Goal: Task Accomplishment & Management: Use online tool/utility

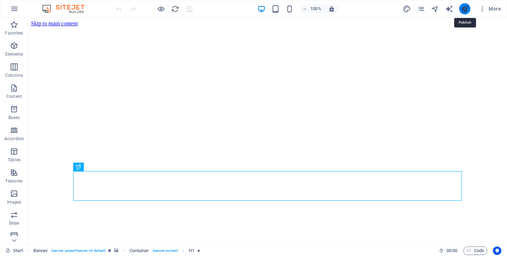
click at [0, 0] on icon "publish" at bounding box center [0, 0] width 0 height 0
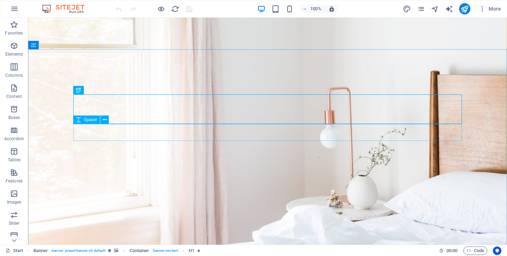
scroll to position [83, 0]
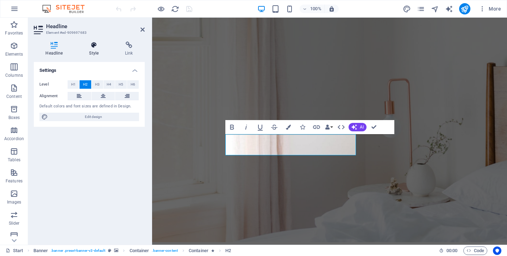
click at [93, 45] on icon at bounding box center [93, 45] width 33 height 7
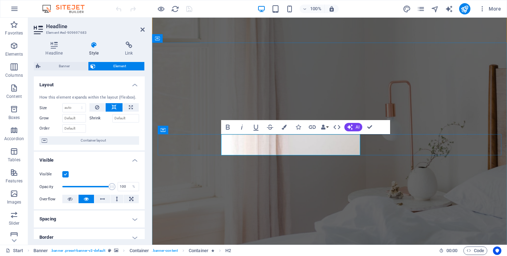
click at [125, 8] on div at bounding box center [153, 8] width 79 height 11
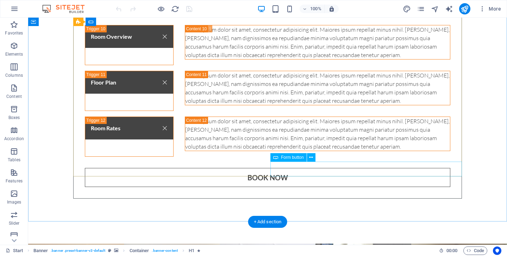
scroll to position [3207, 0]
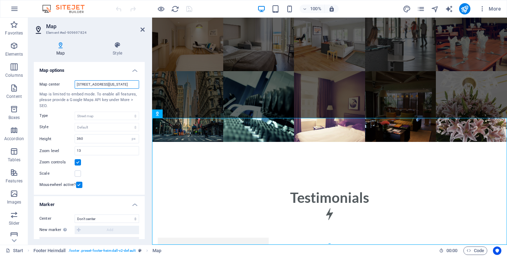
click at [101, 84] on input "1601 Broadway, 10019 New York, NY" at bounding box center [107, 84] width 64 height 8
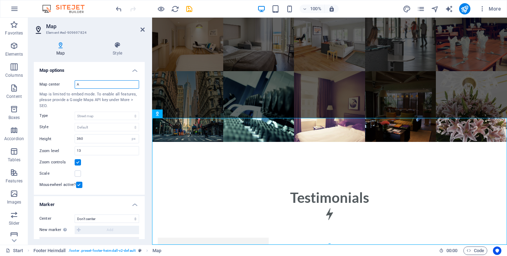
type input "Aegina"
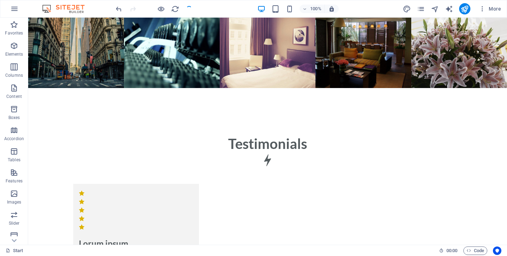
scroll to position [3207, 0]
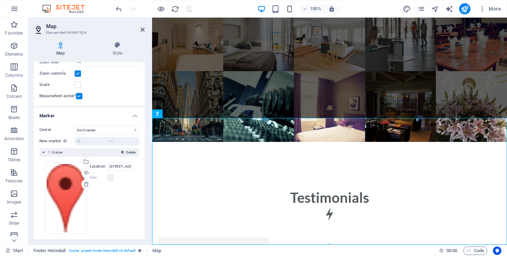
scroll to position [95, 0]
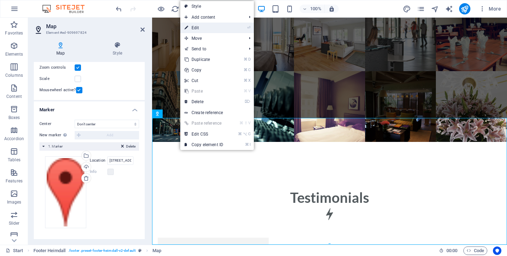
click at [212, 29] on link "⏎ Edit" at bounding box center [203, 28] width 47 height 11
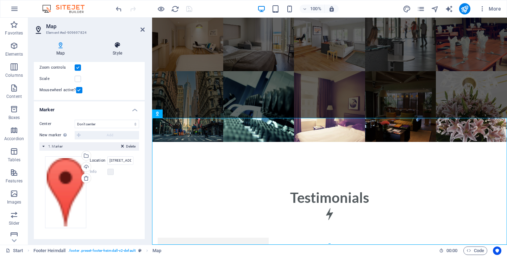
click at [120, 49] on h4 "Style" at bounding box center [117, 49] width 55 height 15
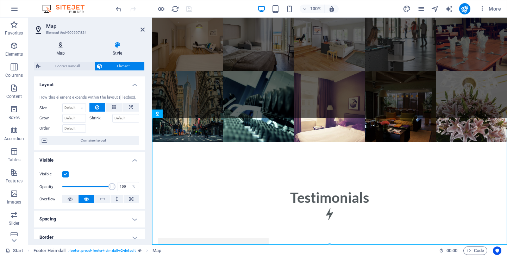
click at [61, 46] on icon at bounding box center [61, 45] width 54 height 7
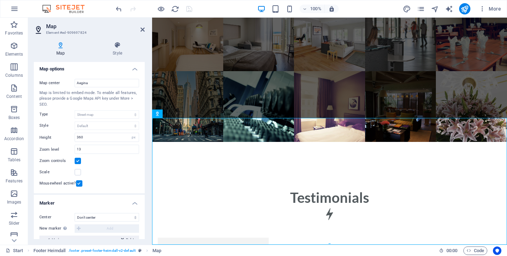
scroll to position [0, 0]
click at [107, 86] on input "Aegina" at bounding box center [107, 84] width 64 height 8
click at [91, 70] on h4 "Map options" at bounding box center [89, 68] width 111 height 13
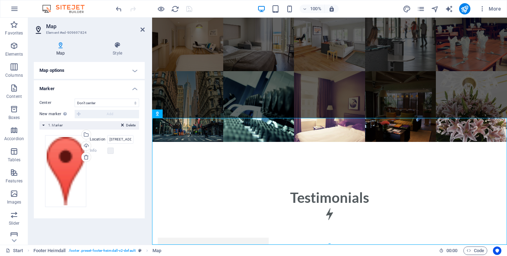
click at [134, 69] on h4 "Map options" at bounding box center [89, 70] width 111 height 17
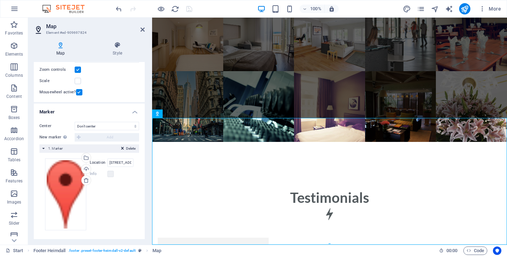
scroll to position [95, 0]
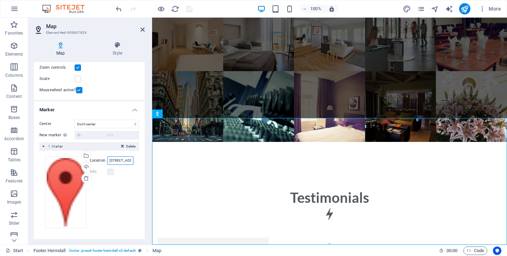
click at [121, 162] on input "1601 Broadway, 10019 New York, NY" at bounding box center [120, 160] width 26 height 8
type input "1"
type input "Aegina"
click at [187, 9] on icon "save" at bounding box center [189, 9] width 8 height 8
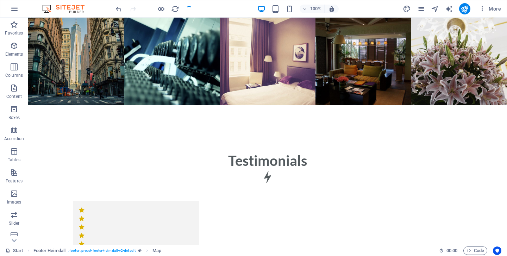
scroll to position [3207, 0]
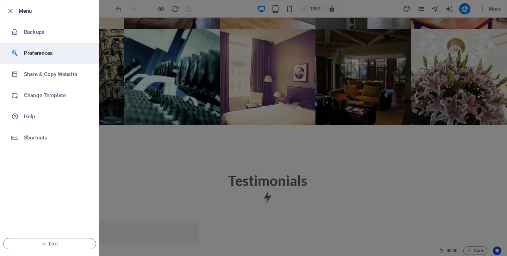
click at [51, 52] on h6 "Preferences" at bounding box center [56, 53] width 65 height 8
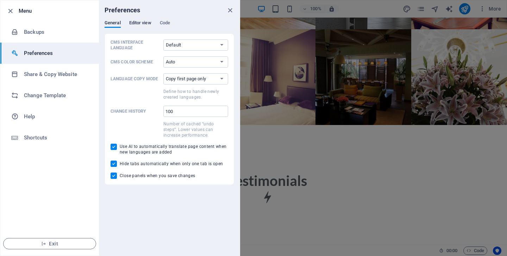
click at [144, 21] on span "Editor view" at bounding box center [140, 24] width 22 height 10
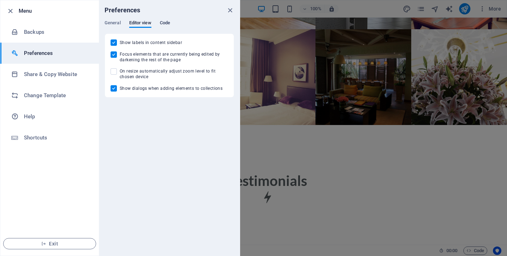
click at [163, 21] on span "Code" at bounding box center [165, 24] width 10 height 10
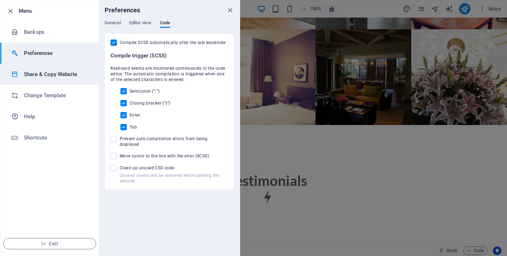
click at [52, 75] on h6 "Share & Copy Website" at bounding box center [56, 74] width 65 height 8
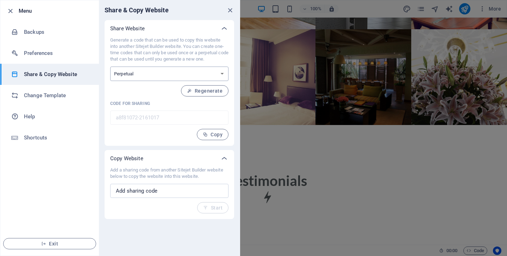
click at [178, 71] on select "One-time Perpetual" at bounding box center [169, 74] width 118 height 14
click at [164, 195] on input "text" at bounding box center [169, 191] width 118 height 14
click at [127, 225] on div "Share & Copy Website Share Website Generate a code that can be used to copy thi…" at bounding box center [169, 127] width 141 height 255
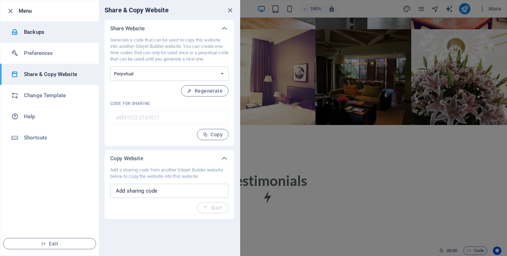
click at [36, 34] on h6 "Backups" at bounding box center [56, 32] width 65 height 8
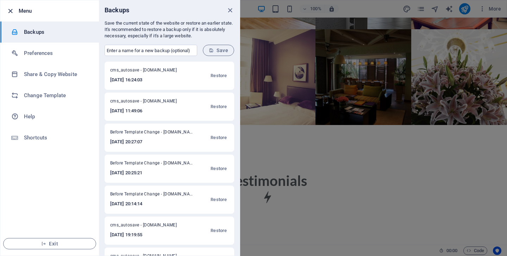
click at [10, 11] on icon "button" at bounding box center [10, 11] width 8 height 8
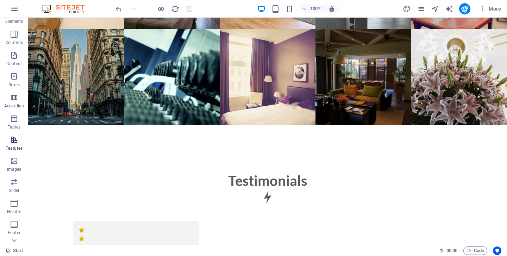
scroll to position [90, 0]
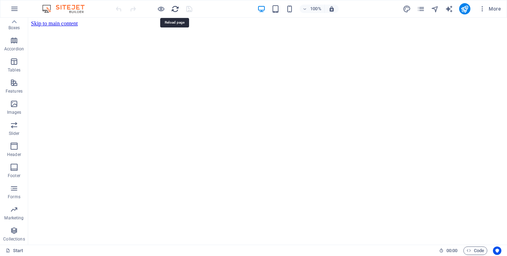
scroll to position [0, 0]
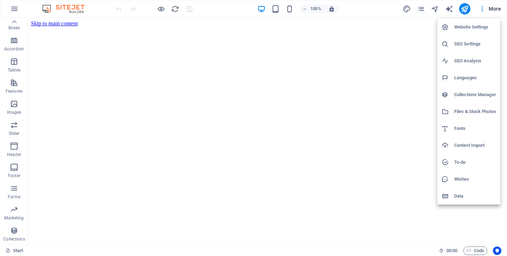
click at [477, 26] on h6 "Website Settings" at bounding box center [475, 27] width 42 height 8
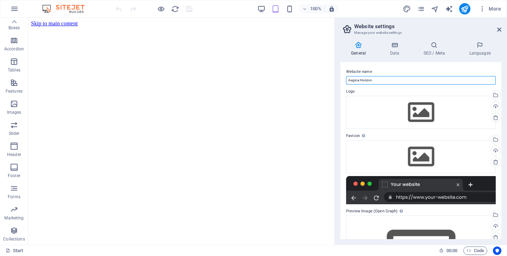
click at [418, 80] on input "Aegina Horizon" at bounding box center [421, 80] width 150 height 8
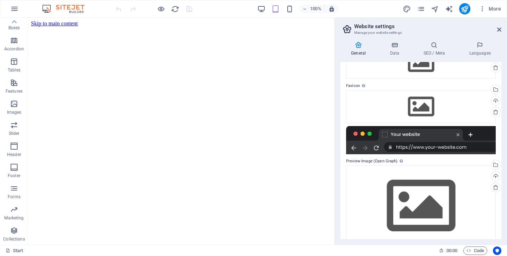
scroll to position [63, 0]
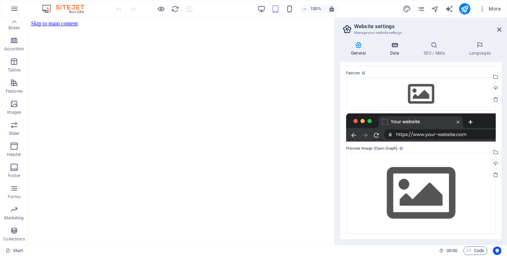
click at [395, 46] on icon at bounding box center [394, 45] width 31 height 7
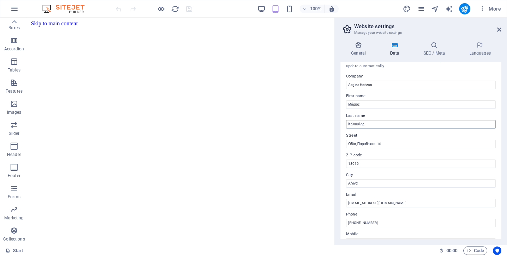
scroll to position [0, 0]
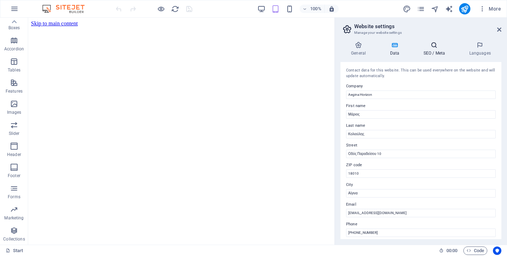
click at [439, 52] on h4 "SEO / Meta" at bounding box center [436, 49] width 46 height 15
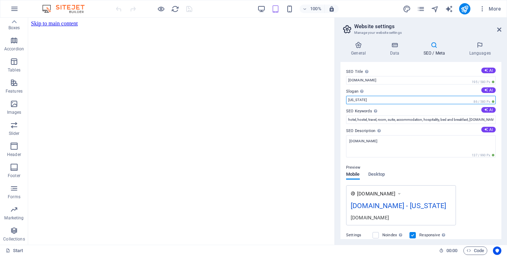
click at [375, 99] on input "New York" at bounding box center [421, 100] width 150 height 8
type input "Aegina"
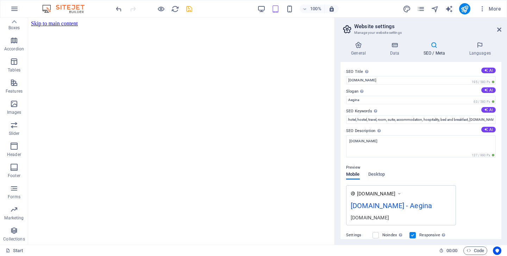
click at [480, 191] on div "www.example.com aeginahorizon.com.gr - Aegina aeginahorizon.com.gr" at bounding box center [421, 205] width 150 height 40
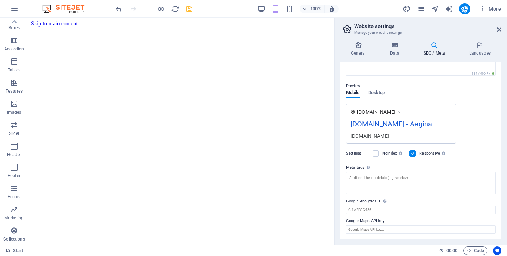
scroll to position [82, 0]
click at [456, 33] on h3 "Manage your website settings" at bounding box center [420, 33] width 133 height 6
click at [500, 30] on icon at bounding box center [499, 30] width 4 height 6
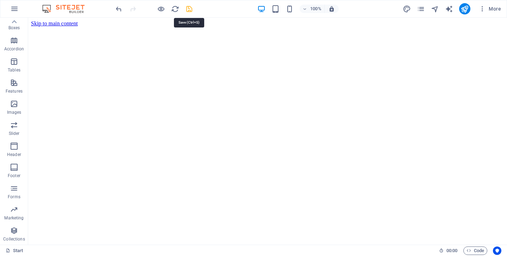
click at [190, 11] on icon "save" at bounding box center [189, 9] width 8 height 8
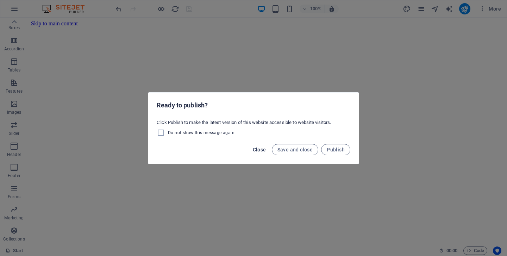
click at [259, 148] on span "Close" at bounding box center [259, 150] width 13 height 6
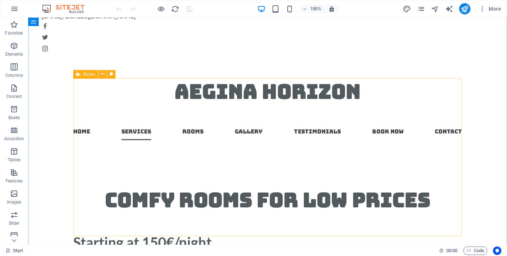
scroll to position [355, 0]
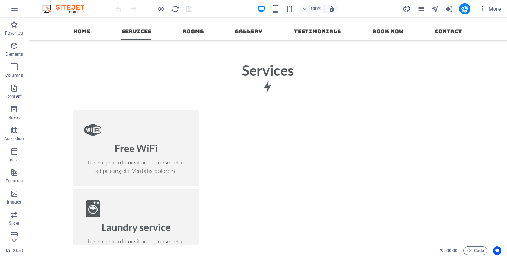
scroll to position [599, 0]
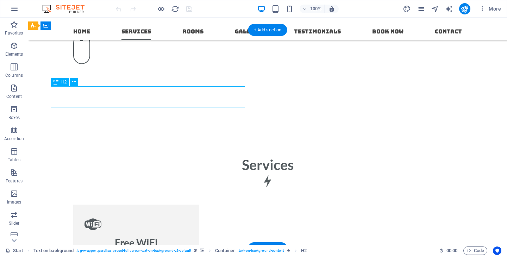
click at [80, 99] on div "Drag here to replace the existing content. Press “Ctrl” if you want to create a…" at bounding box center [267, 131] width 479 height 227
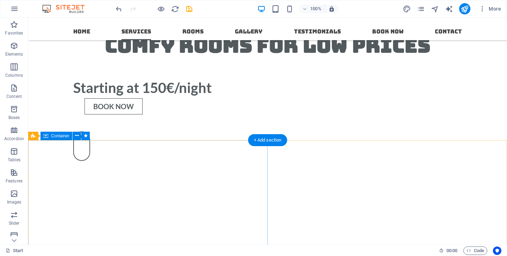
scroll to position [472, 0]
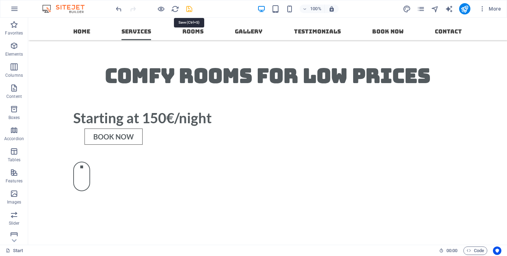
click at [0, 0] on icon "save" at bounding box center [0, 0] width 0 height 0
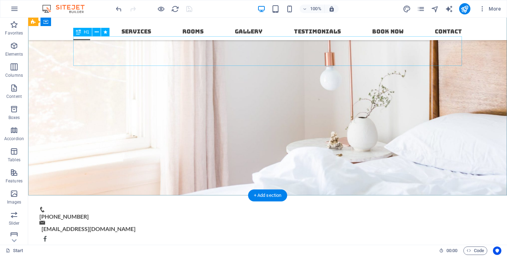
scroll to position [122, 0]
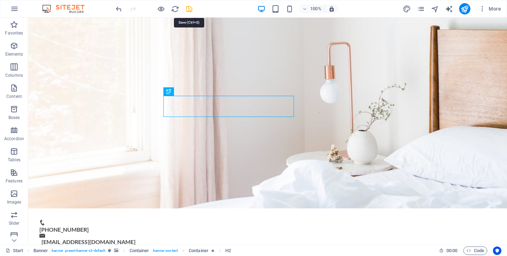
click at [189, 10] on icon "save" at bounding box center [189, 9] width 8 height 8
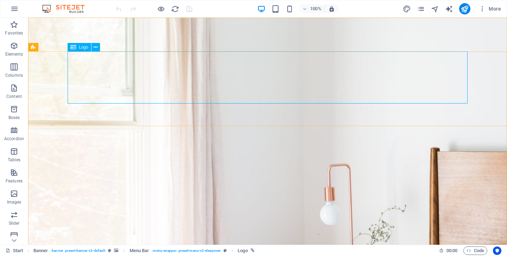
click at [83, 50] on div "Logo" at bounding box center [80, 47] width 24 height 8
select select "px"
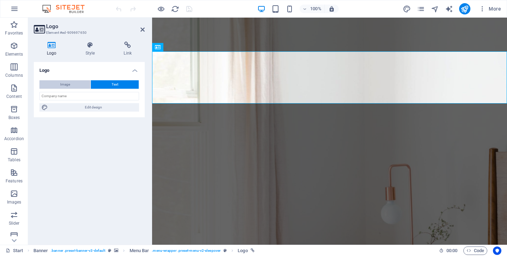
click at [64, 84] on span "Image" at bounding box center [65, 84] width 10 height 8
select select "DISABLED_OPTION_VALUE"
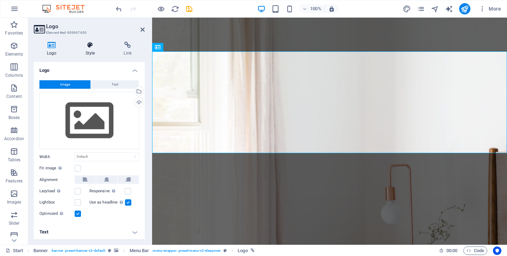
click at [89, 46] on icon at bounding box center [91, 45] width 36 height 7
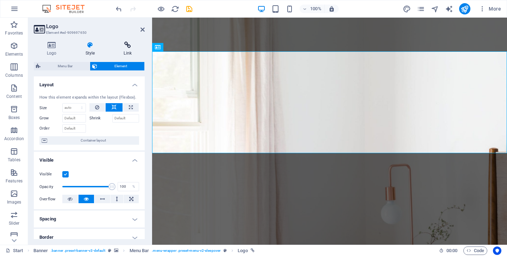
click at [126, 48] on icon at bounding box center [128, 45] width 34 height 7
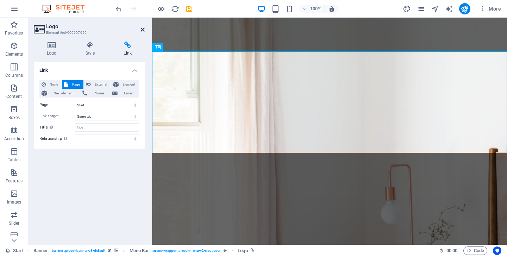
click at [142, 30] on icon at bounding box center [142, 30] width 4 height 6
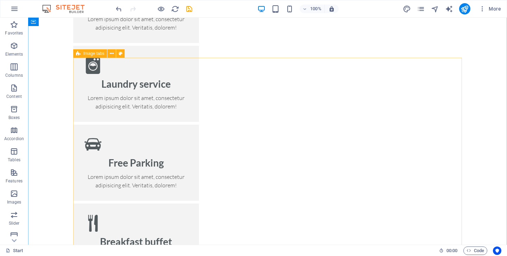
scroll to position [937, 0]
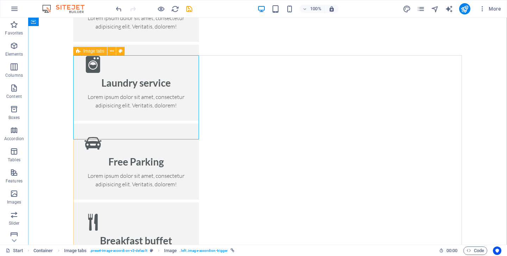
click at [235, 104] on div "Single Room Single Room Lorem ipsum dolor sit amet, consectetur adipisicing eli…" at bounding box center [295, 148] width 479 height 227
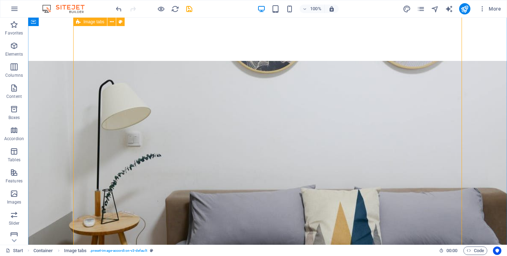
scroll to position [1380, 0]
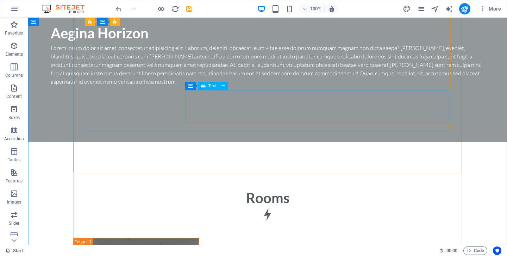
scroll to position [1676, 0]
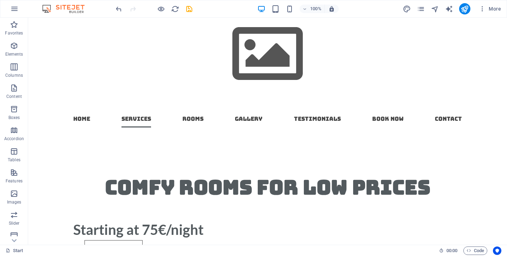
scroll to position [465, 0]
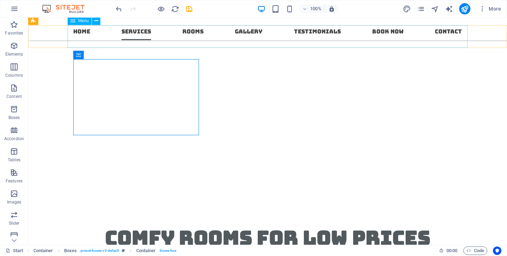
scroll to position [399, 0]
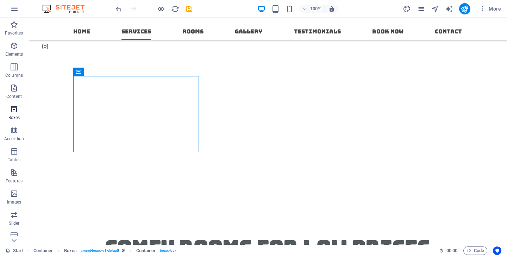
click at [16, 106] on icon "button" at bounding box center [14, 109] width 8 height 8
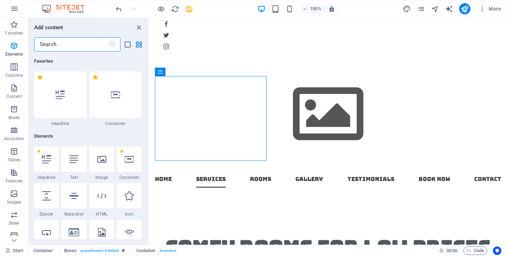
scroll to position [1942, 0]
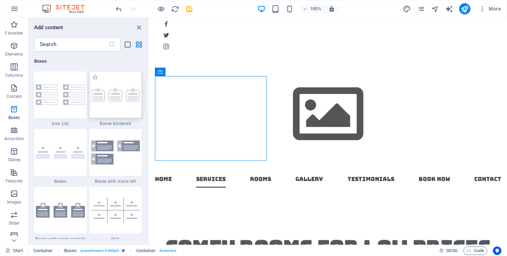
click at [115, 92] on img at bounding box center [115, 95] width 49 height 14
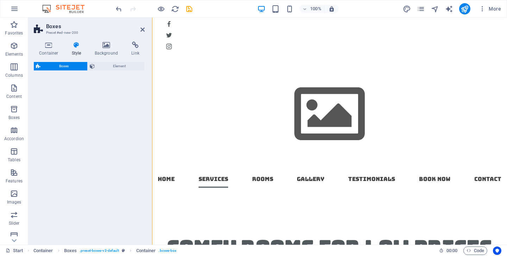
select select "rem"
select select "preset-boxes-v3-border"
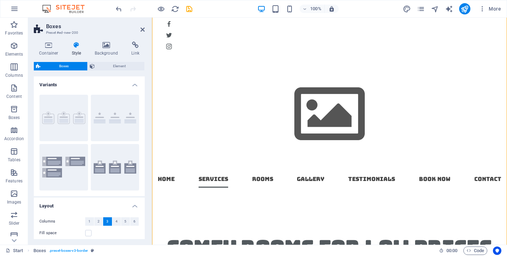
scroll to position [1157, 0]
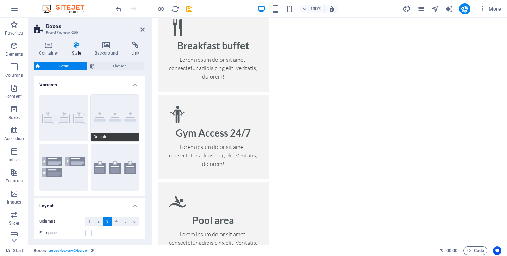
click at [114, 120] on button "Default" at bounding box center [115, 118] width 49 height 46
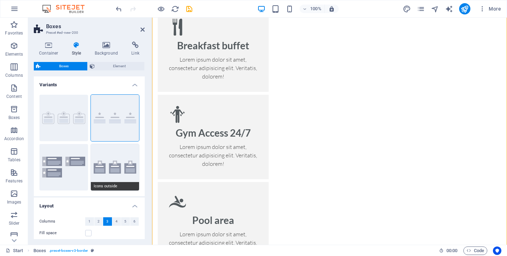
click at [115, 167] on button "Icons outside" at bounding box center [115, 167] width 49 height 46
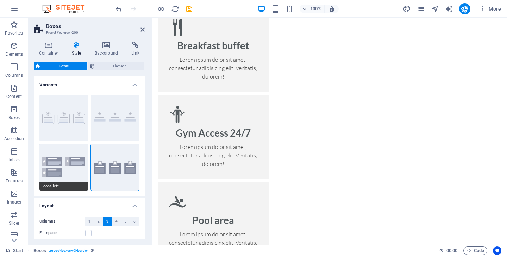
click at [64, 162] on button "Icons left" at bounding box center [63, 167] width 49 height 46
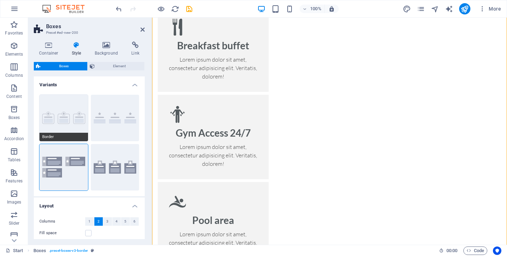
click at [59, 109] on button "Border" at bounding box center [63, 118] width 49 height 46
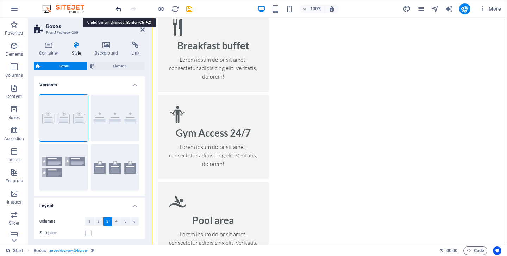
type input "2"
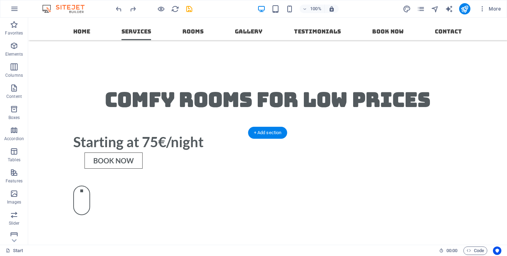
scroll to position [545, 0]
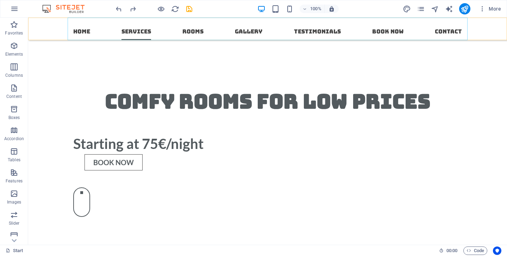
click at [257, 32] on nav "Home Services Rooms Gallery Testimonials Book now Contact" at bounding box center [268, 29] width 400 height 23
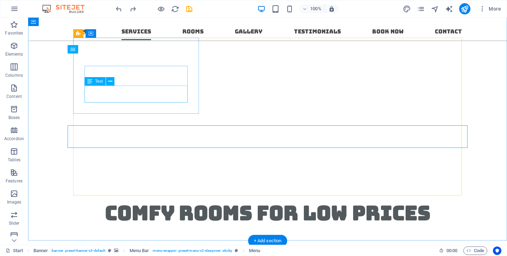
scroll to position [412, 0]
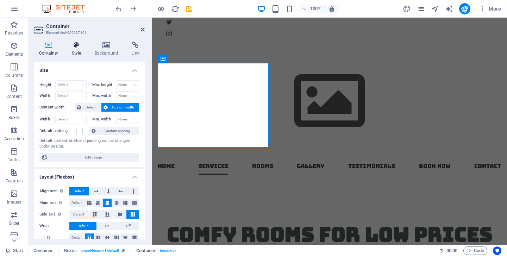
click at [75, 45] on icon at bounding box center [77, 45] width 20 height 7
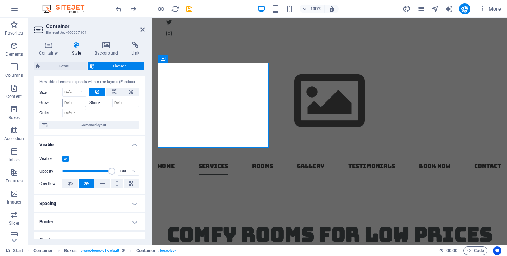
scroll to position [27, 0]
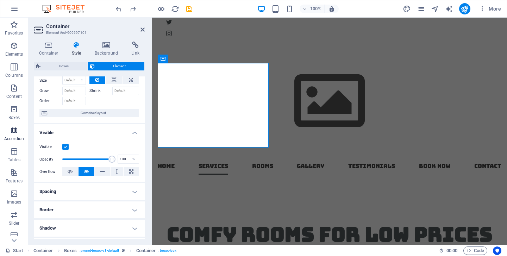
click at [12, 128] on icon "button" at bounding box center [14, 130] width 8 height 8
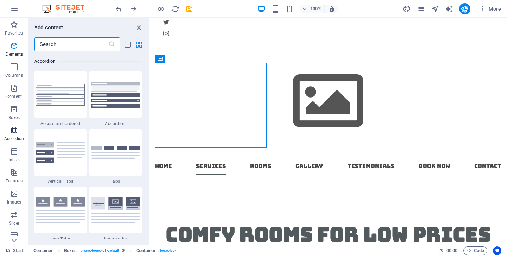
scroll to position [2248, 0]
click at [55, 146] on img at bounding box center [60, 152] width 49 height 21
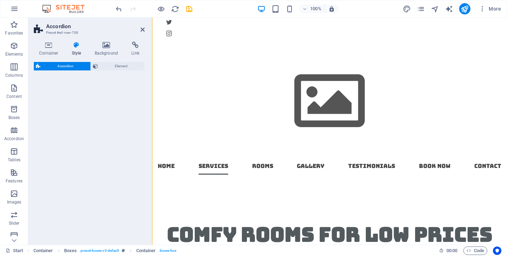
select select "rem"
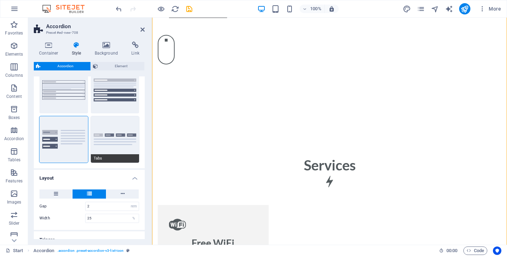
scroll to position [37, 0]
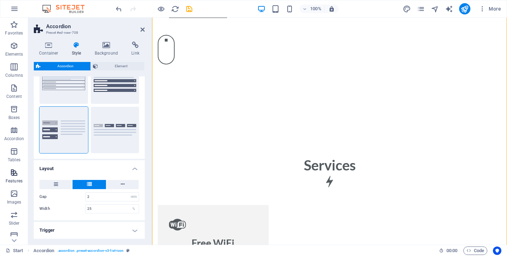
click at [13, 170] on icon "button" at bounding box center [14, 172] width 8 height 8
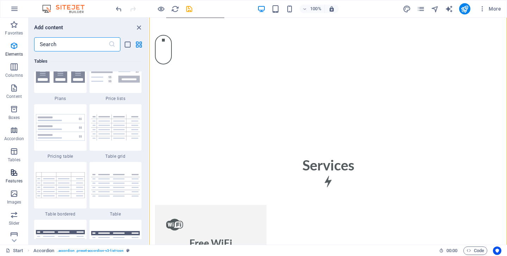
scroll to position [2744, 0]
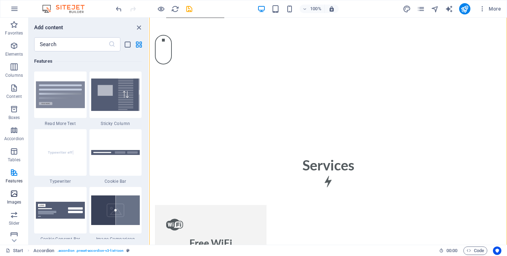
click at [13, 191] on icon "button" at bounding box center [14, 193] width 8 height 8
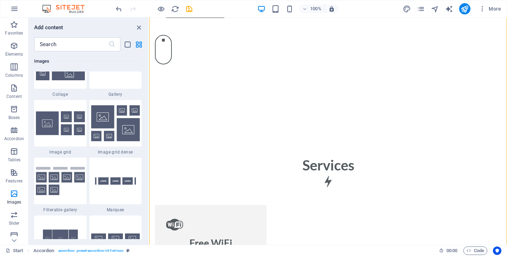
scroll to position [3662, 0]
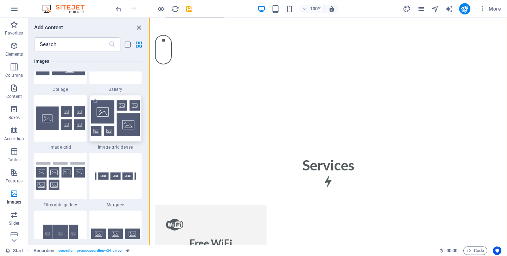
click at [115, 125] on img at bounding box center [115, 118] width 49 height 36
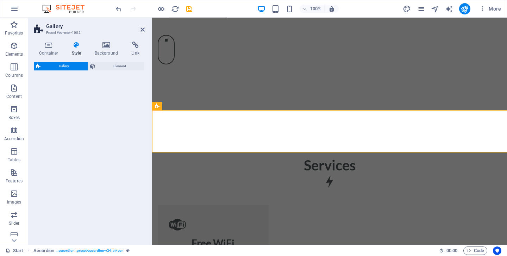
click at [126, 125] on div "Gallery Element" at bounding box center [89, 150] width 111 height 177
select select "rem"
select select "preset-gallery-v3-grid-dense"
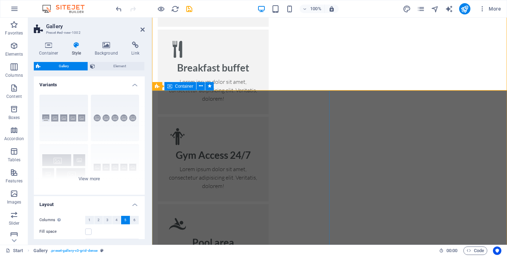
scroll to position [1138, 0]
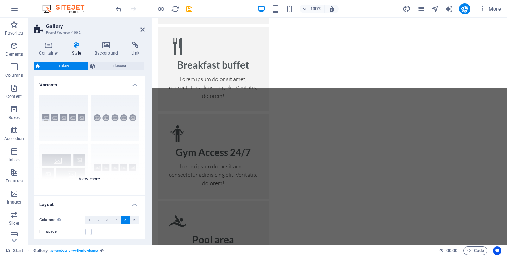
click at [86, 178] on div "Captions Circle Collage Default Grid Grid shifted" at bounding box center [89, 142] width 111 height 106
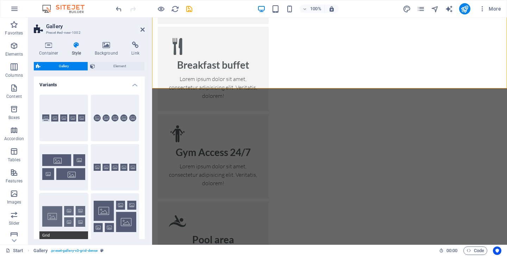
click at [69, 214] on button "Grid" at bounding box center [63, 216] width 49 height 46
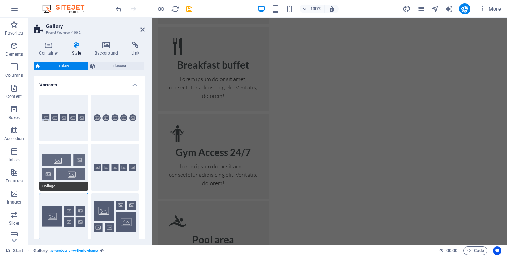
click at [64, 159] on button "Collage" at bounding box center [63, 167] width 49 height 46
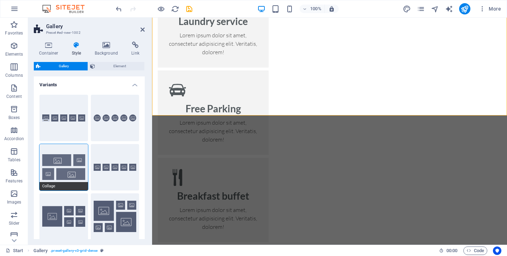
scroll to position [917, 0]
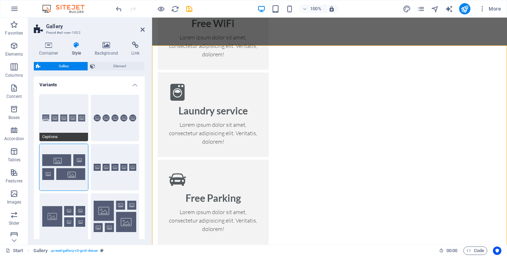
click at [70, 106] on button "Captions" at bounding box center [63, 118] width 49 height 46
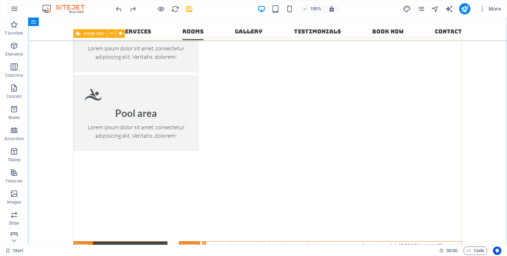
scroll to position [1214, 0]
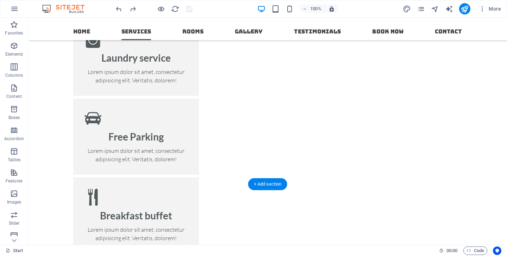
scroll to position [942, 0]
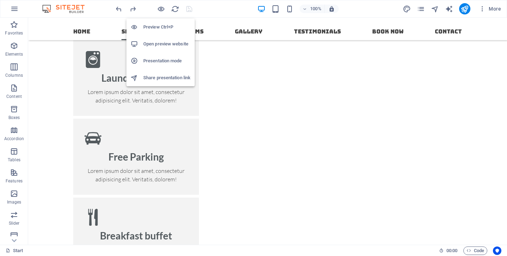
click at [161, 45] on h6 "Open preview website" at bounding box center [166, 44] width 47 height 8
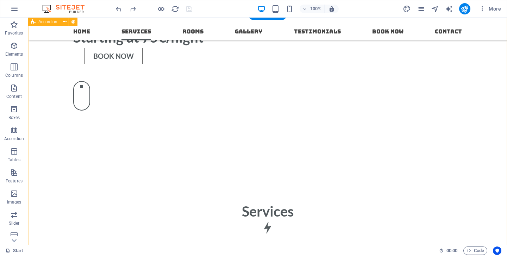
scroll to position [638, 0]
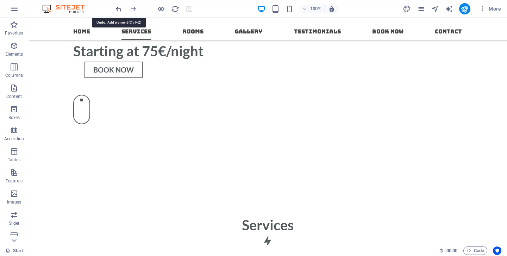
click at [118, 9] on div at bounding box center [153, 8] width 79 height 11
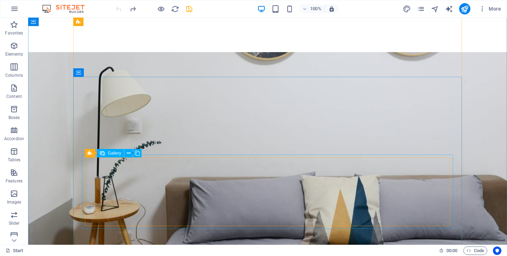
scroll to position [1559, 0]
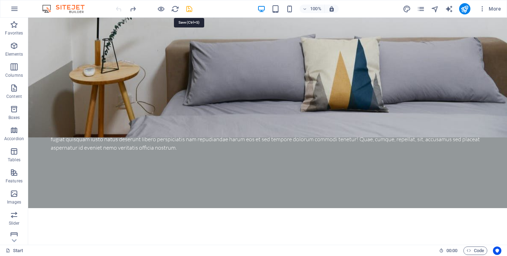
click at [190, 8] on icon "save" at bounding box center [189, 9] width 8 height 8
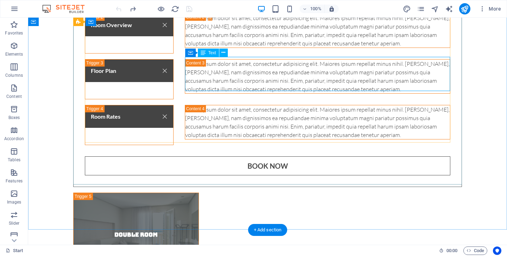
scroll to position [2070, 0]
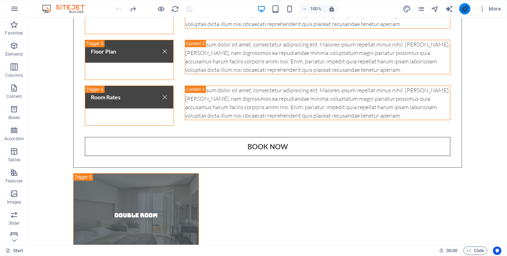
click at [0, 0] on button "publish" at bounding box center [0, 0] width 0 height 0
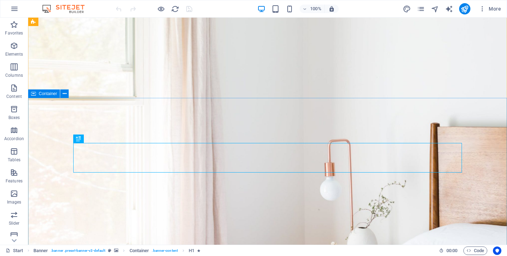
scroll to position [17, 0]
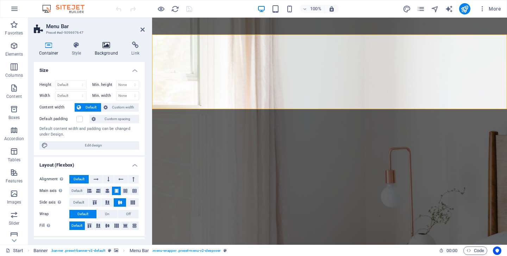
click at [105, 43] on icon at bounding box center [106, 45] width 34 height 7
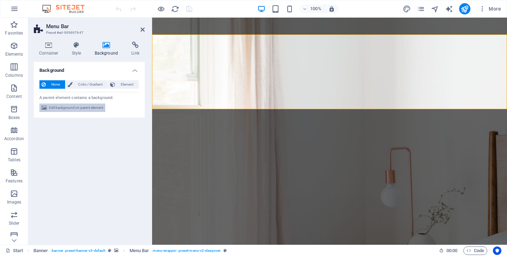
click at [83, 107] on span "Edit background on parent element" at bounding box center [76, 108] width 54 height 8
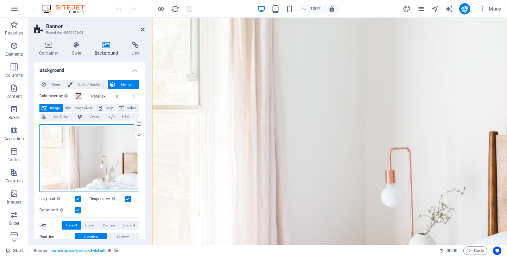
click at [73, 159] on div "Drag files here, click to choose files or select files from Files or our free s…" at bounding box center [89, 158] width 100 height 68
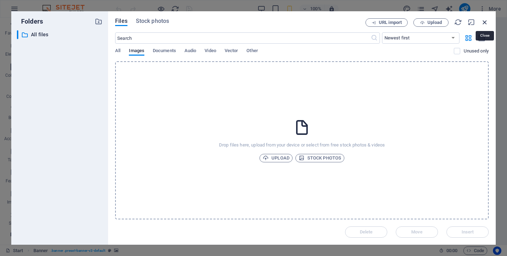
click at [483, 24] on icon "button" at bounding box center [485, 22] width 8 height 8
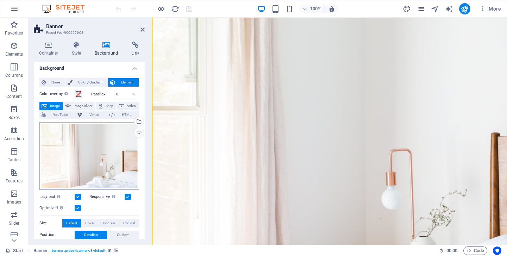
scroll to position [0, 0]
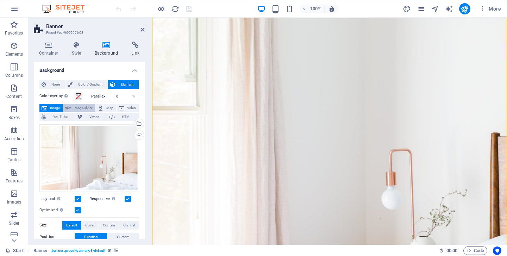
click at [77, 105] on span "Image slider" at bounding box center [83, 108] width 20 height 8
select select "ms"
select select "s"
select select "progressive"
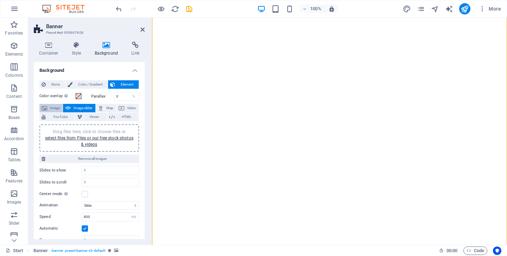
click at [56, 110] on span "Image" at bounding box center [54, 108] width 11 height 8
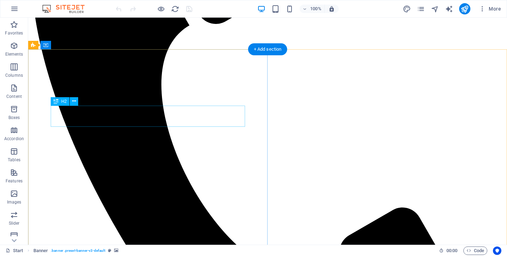
scroll to position [520, 0]
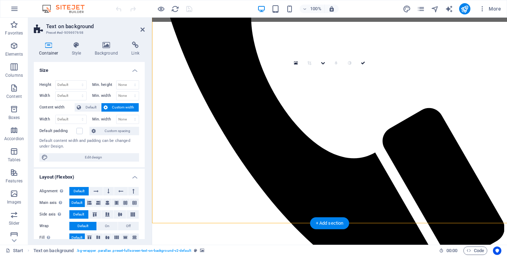
scroll to position [572, 0]
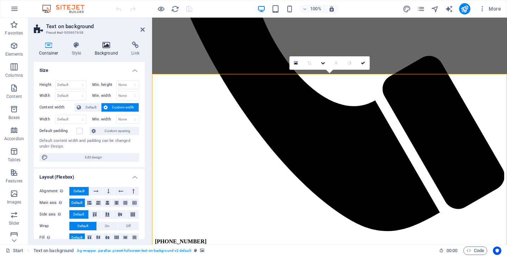
click at [108, 45] on icon at bounding box center [106, 45] width 34 height 7
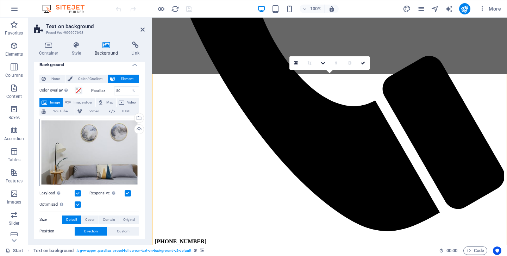
scroll to position [0, 0]
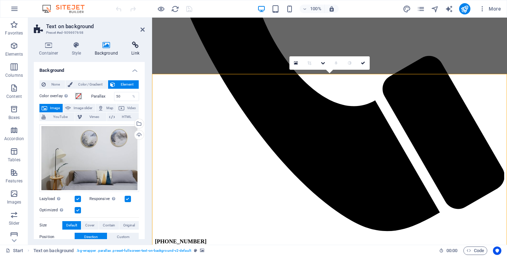
click at [134, 47] on icon at bounding box center [135, 45] width 19 height 7
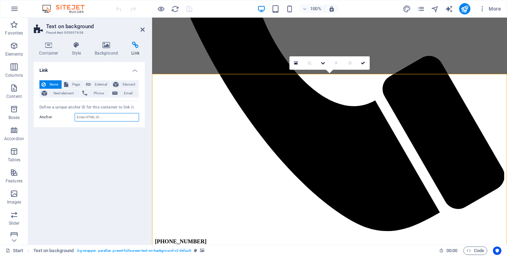
click at [96, 114] on input "Anchor" at bounding box center [107, 117] width 64 height 8
click at [77, 85] on span "Page" at bounding box center [75, 84] width 11 height 8
select select
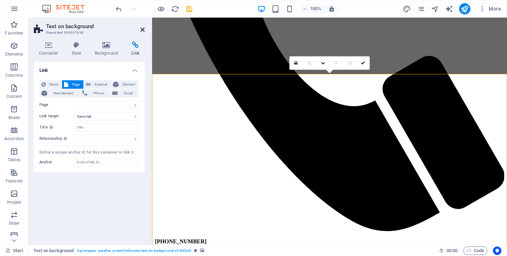
click at [142, 27] on icon at bounding box center [142, 30] width 4 height 6
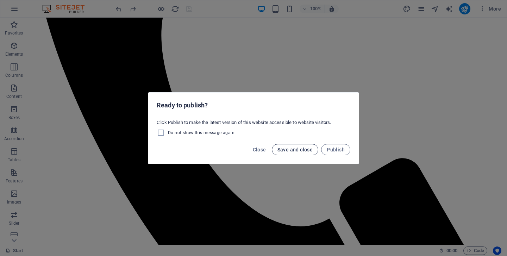
click at [296, 150] on span "Save and close" at bounding box center [295, 150] width 36 height 6
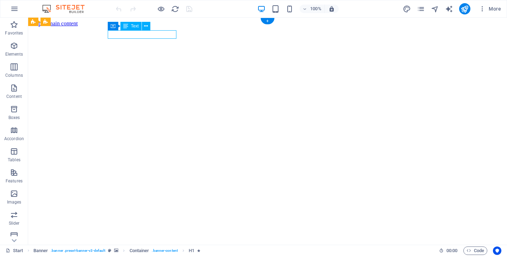
click at [125, 36] on div "Drag here to replace the existing content. Press “Ctrl” if you want to create a…" at bounding box center [267, 131] width 479 height 227
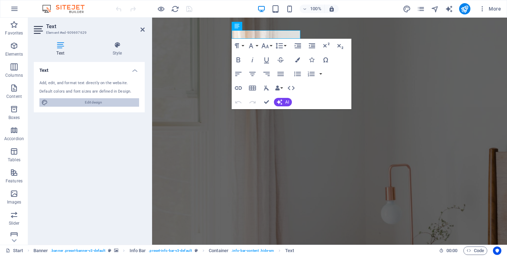
click at [79, 100] on span "Edit design" at bounding box center [93, 102] width 87 height 8
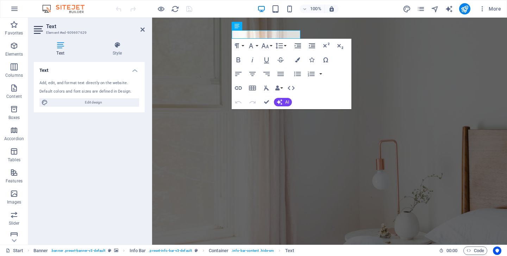
select select "px"
select select "300"
select select "px"
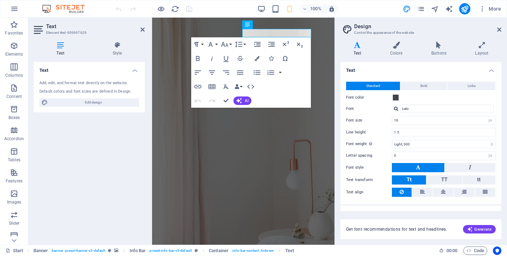
click at [502, 29] on aside "Design Control the appearance of the website Variants Text Colors Buttons Layou…" at bounding box center [420, 131] width 173 height 227
click at [499, 29] on icon at bounding box center [499, 30] width 4 height 6
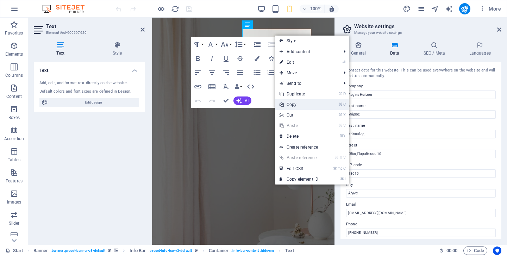
click at [290, 103] on link "⌘ C Copy" at bounding box center [298, 104] width 47 height 11
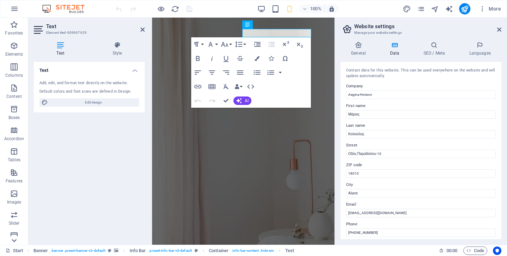
click at [14, 239] on icon at bounding box center [14, 241] width 10 height 10
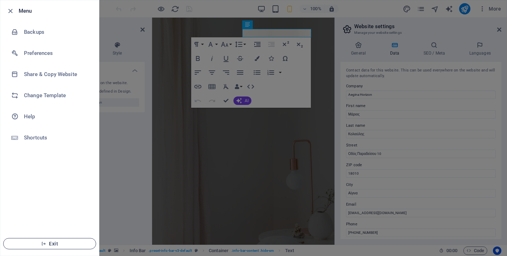
click at [51, 244] on span "Exit" at bounding box center [49, 244] width 81 height 6
